Goal: Browse casually

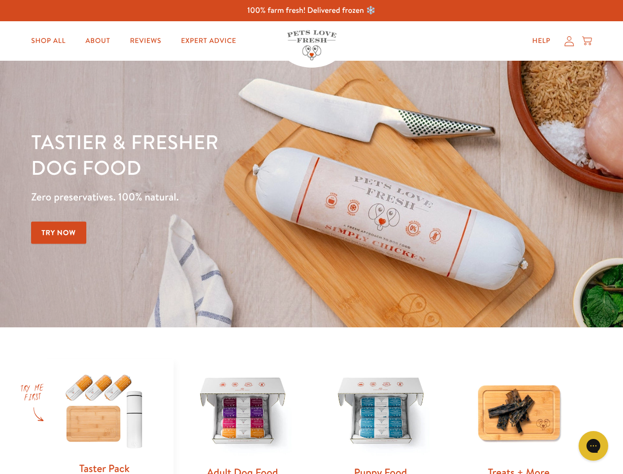
click at [311, 237] on div "Tastier & fresher dog food Zero preservatives. 100% natural. Try Now" at bounding box center [218, 194] width 374 height 130
click at [594, 445] on icon "Gorgias live chat" at bounding box center [593, 445] width 9 height 9
